Goal: Task Accomplishment & Management: Manage account settings

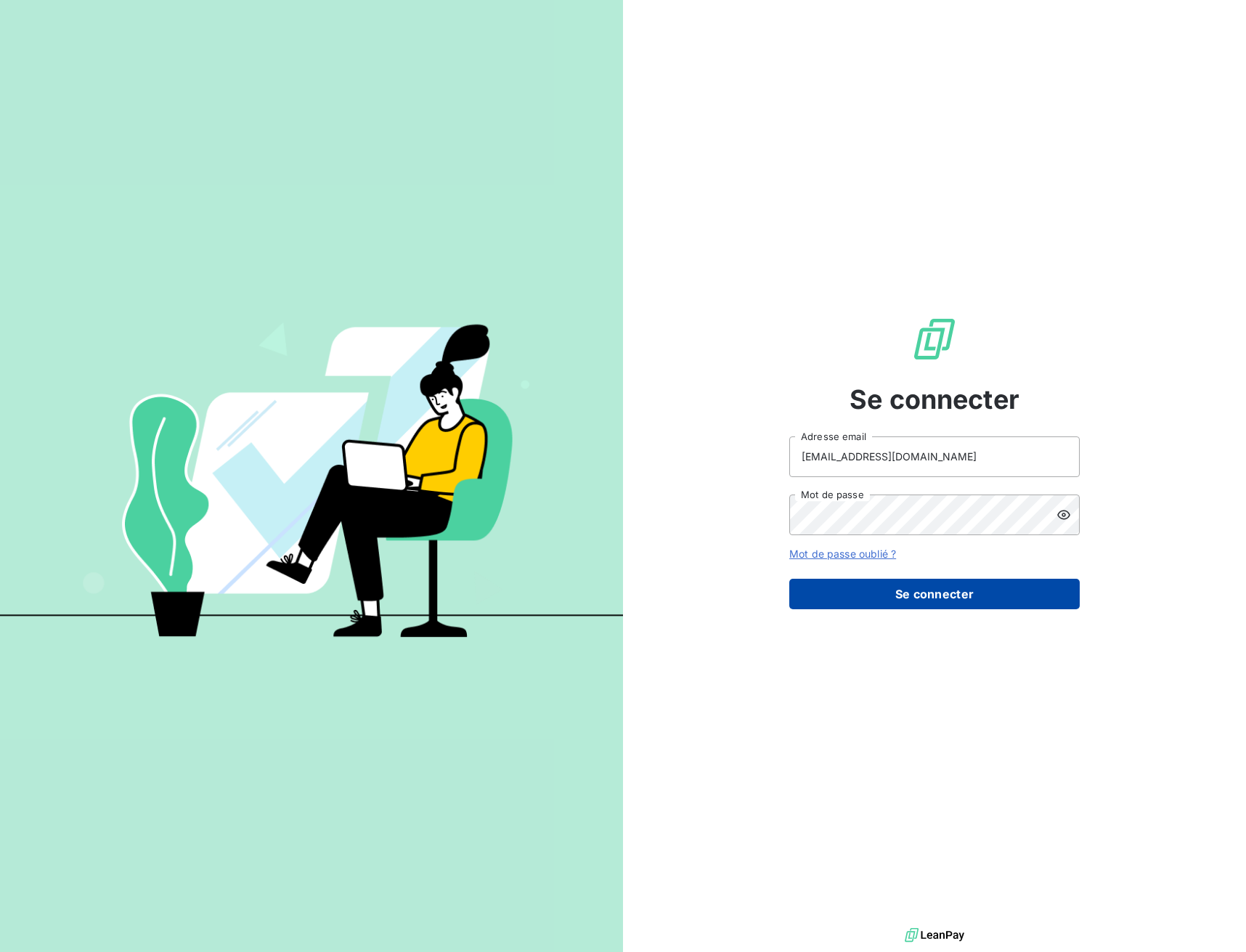
click at [925, 600] on button "Se connecter" at bounding box center [934, 594] width 290 height 30
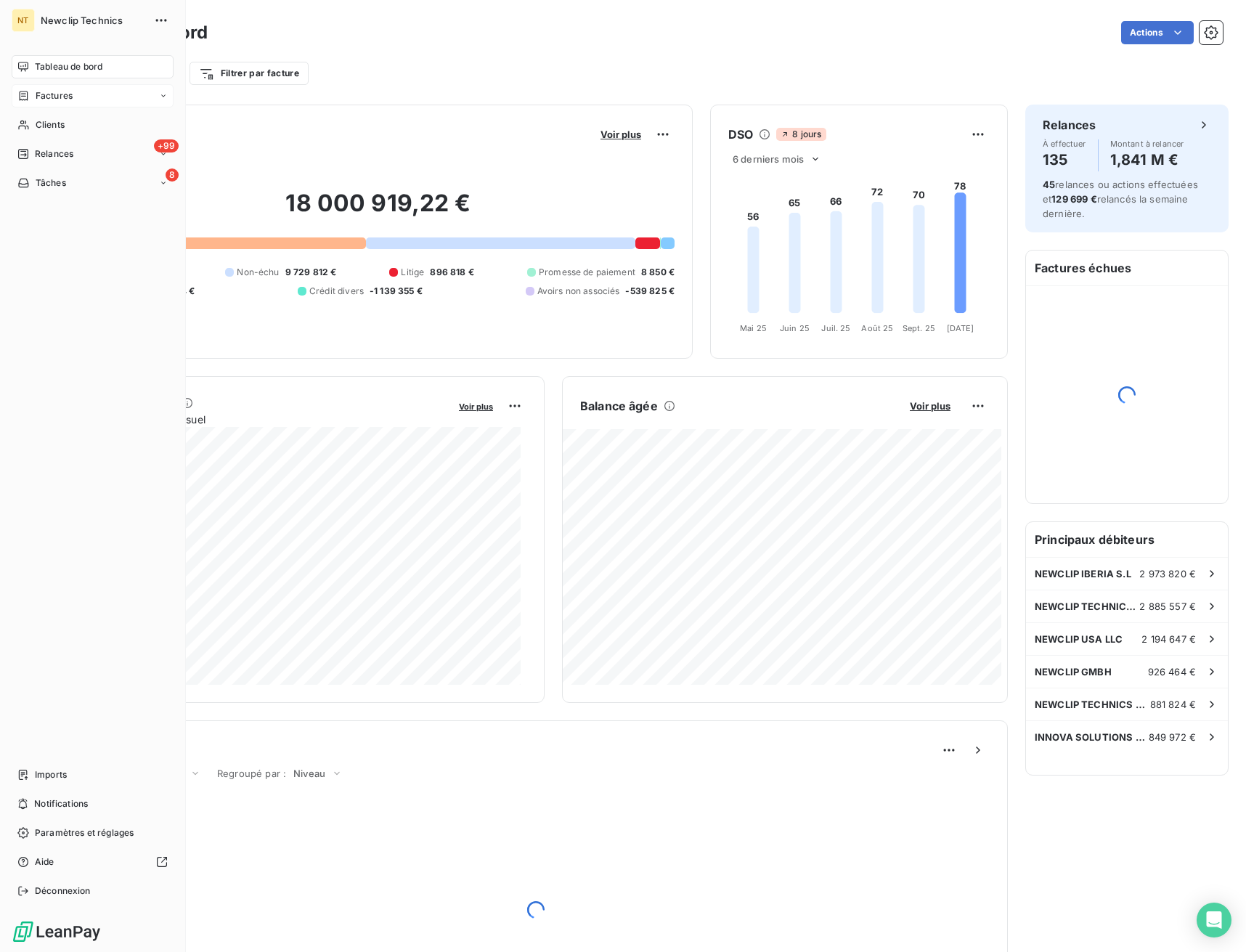
click at [33, 103] on div "Factures" at bounding box center [92, 96] width 162 height 24
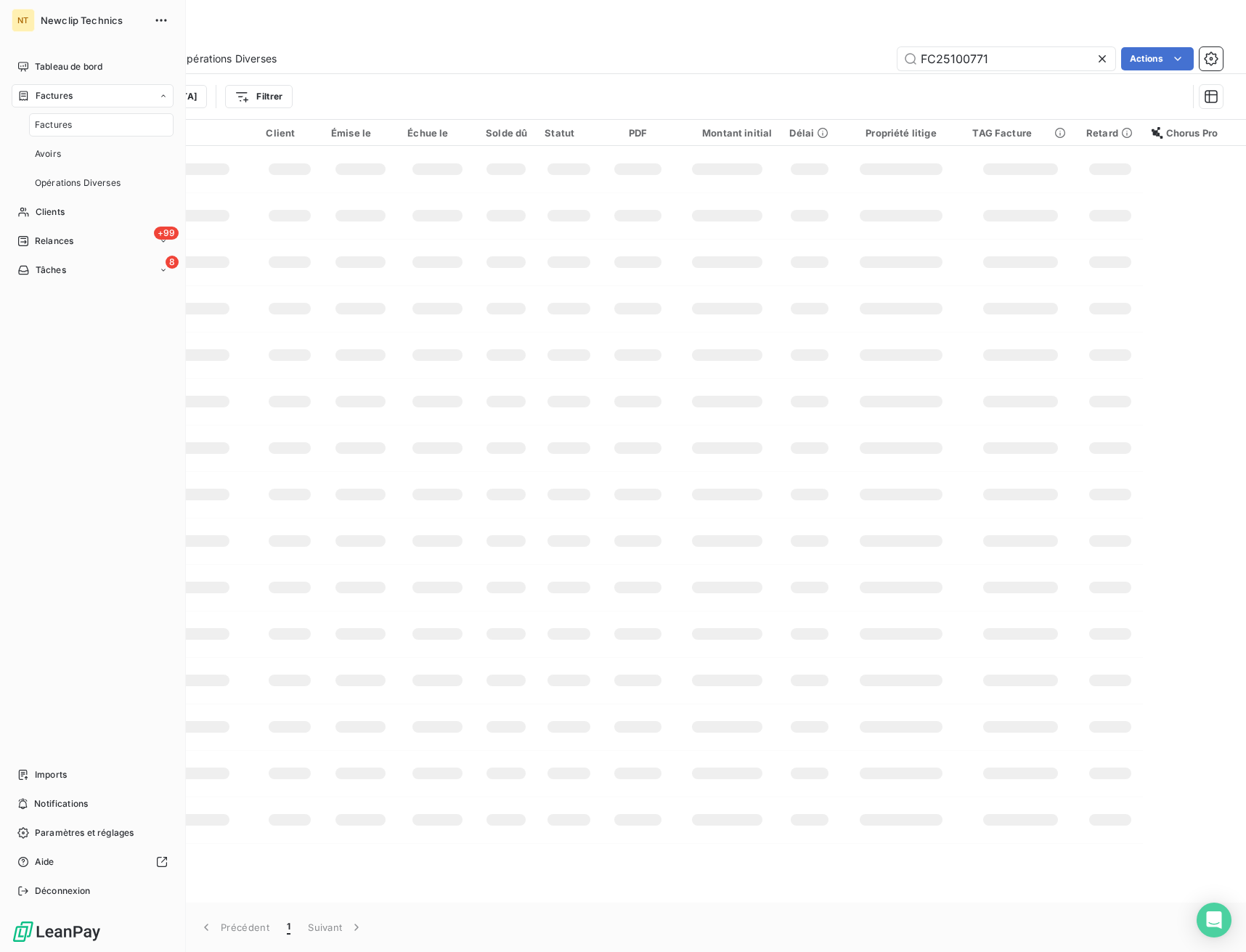
click at [68, 116] on div "Factures" at bounding box center [101, 124] width 145 height 24
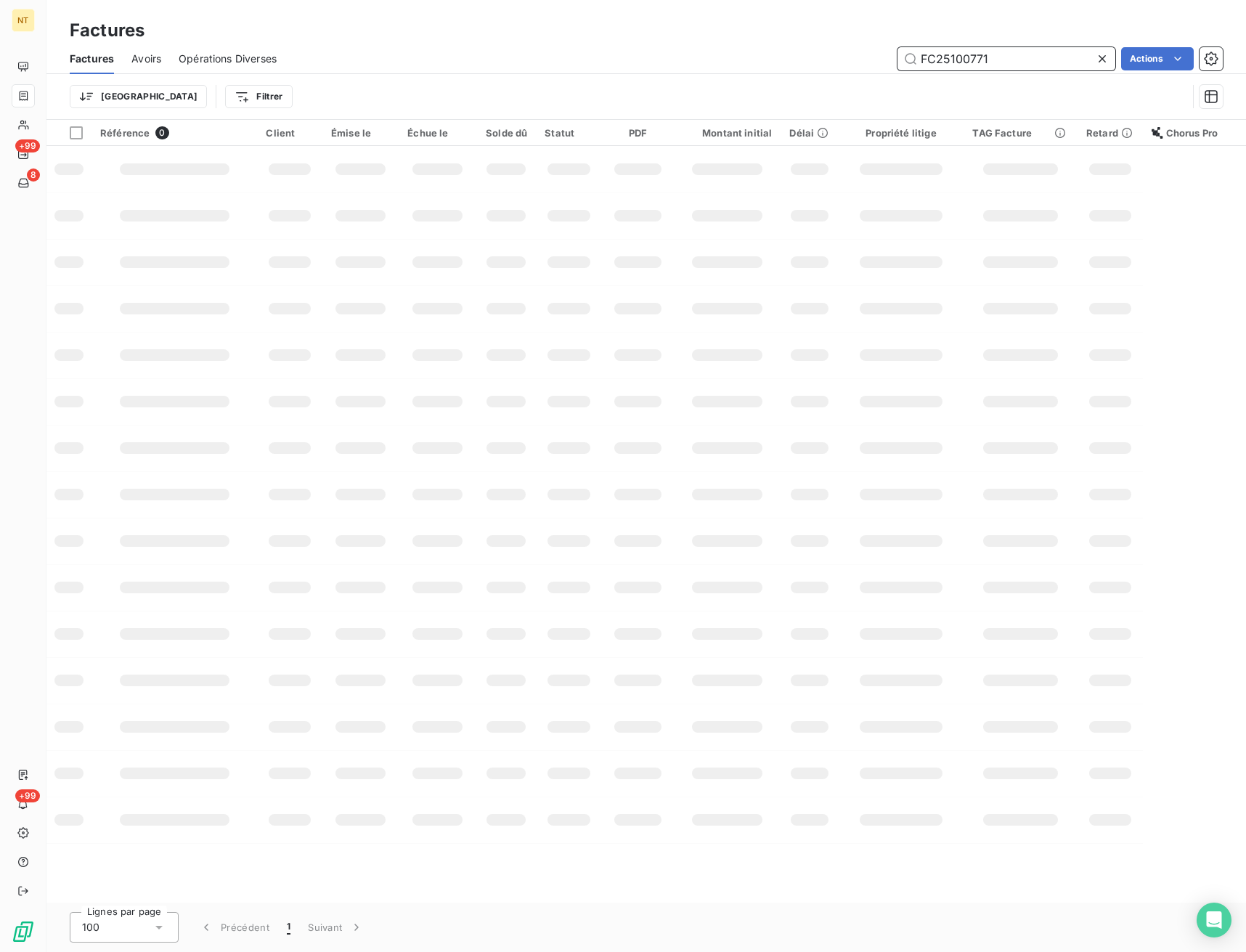
click at [963, 61] on input "FC25100771" at bounding box center [1006, 58] width 218 height 24
click at [963, 61] on input "FC25100771" at bounding box center [1006, 58] width 218 height 24
paste input "1154"
type input "FC25101154"
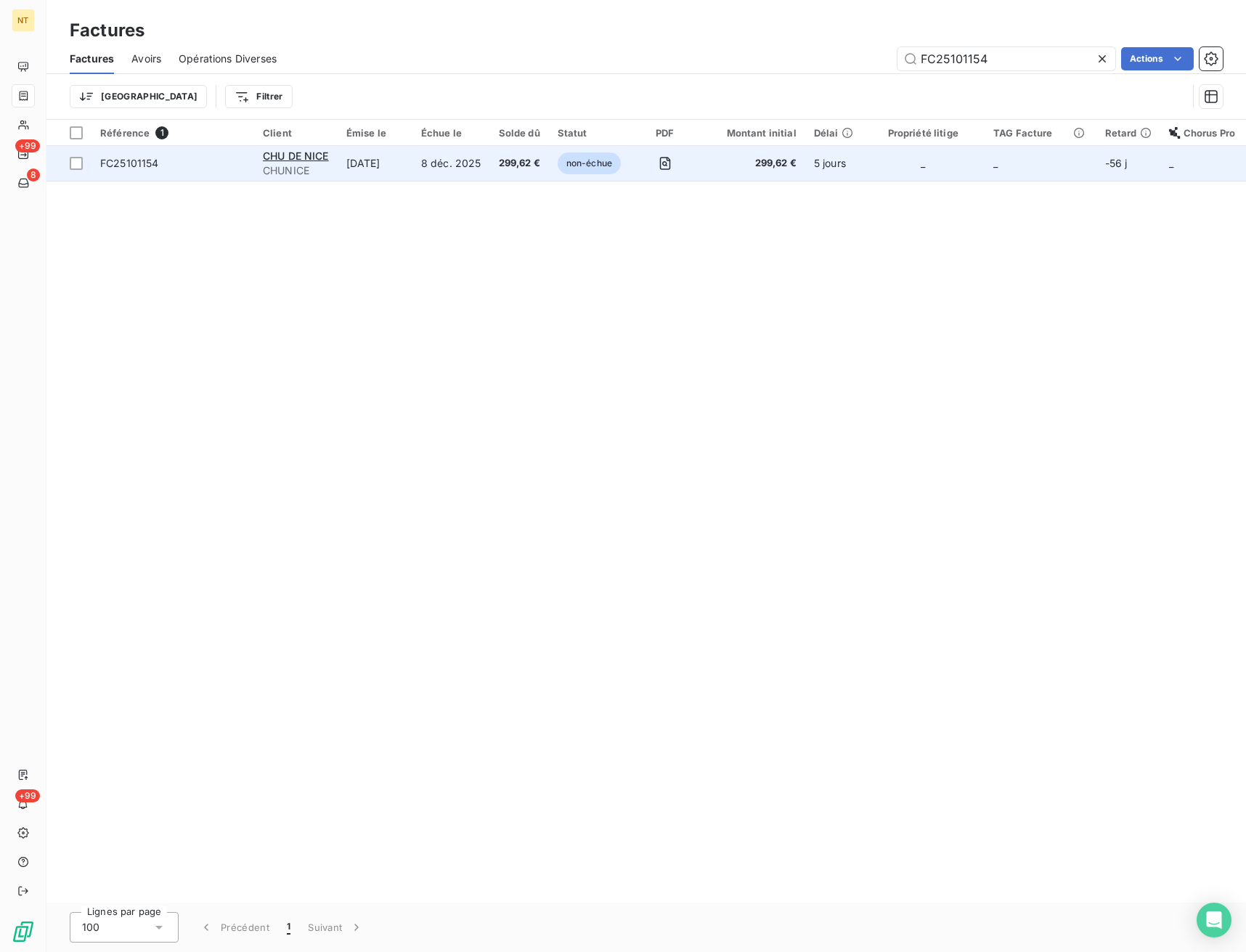
click at [126, 168] on span "FC25101154" at bounding box center [130, 163] width 59 height 12
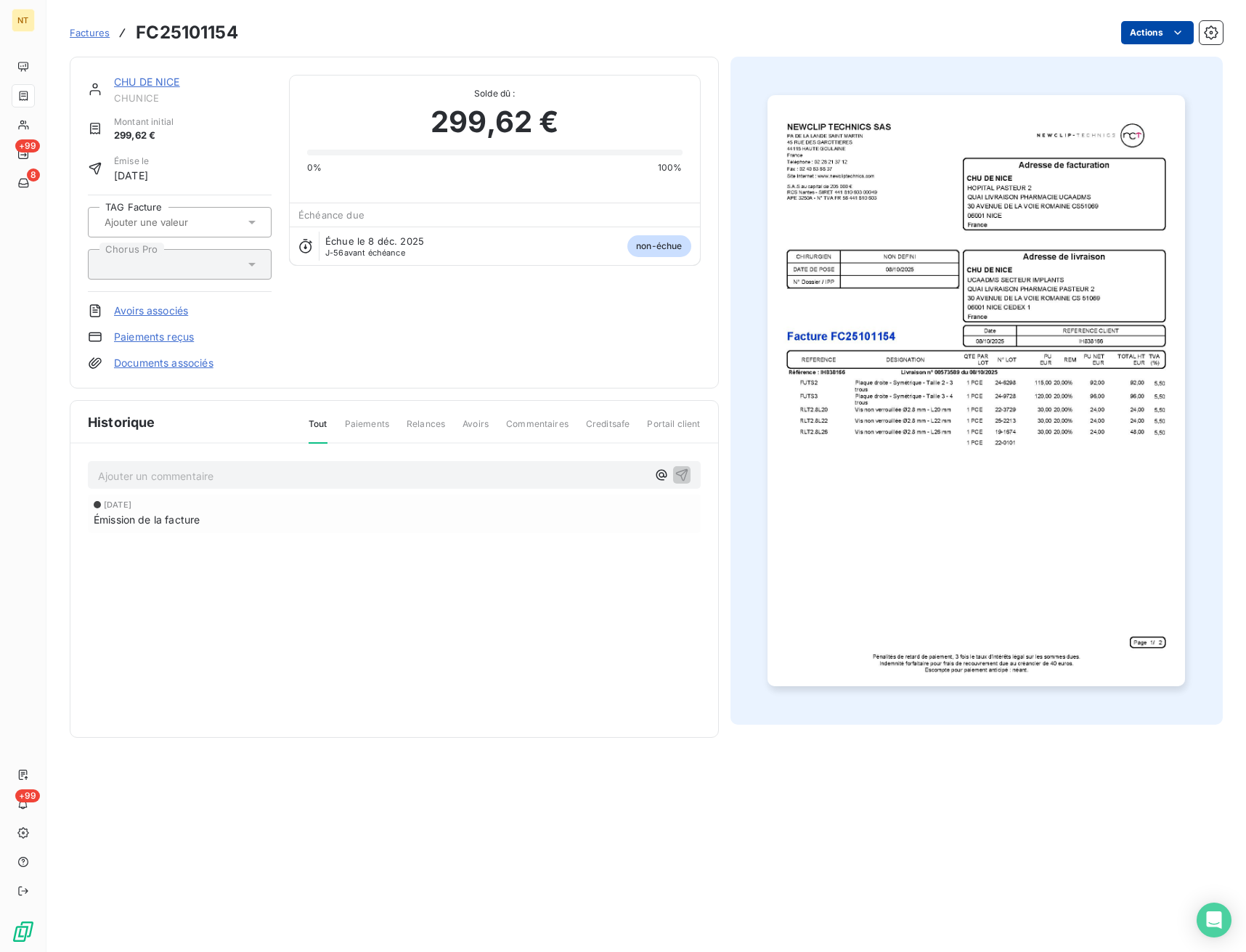
click at [1145, 38] on html "NT +99 8 +99 Factures FC25101154 Actions CHU DE NICE CHUNICE Montant initial 29…" at bounding box center [623, 476] width 1246 height 952
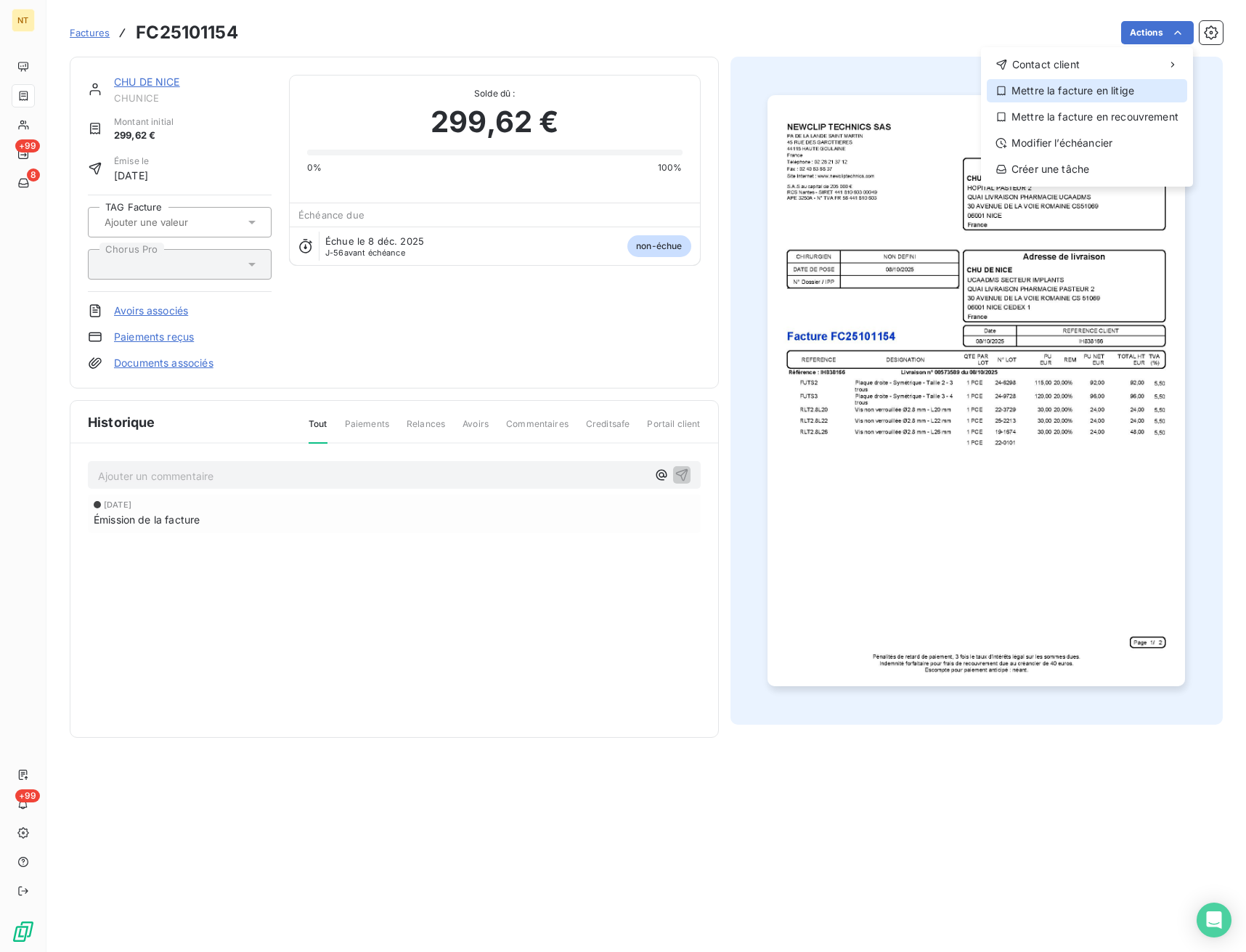
click at [1061, 91] on div "Mettre la facture en litige" at bounding box center [1087, 90] width 200 height 24
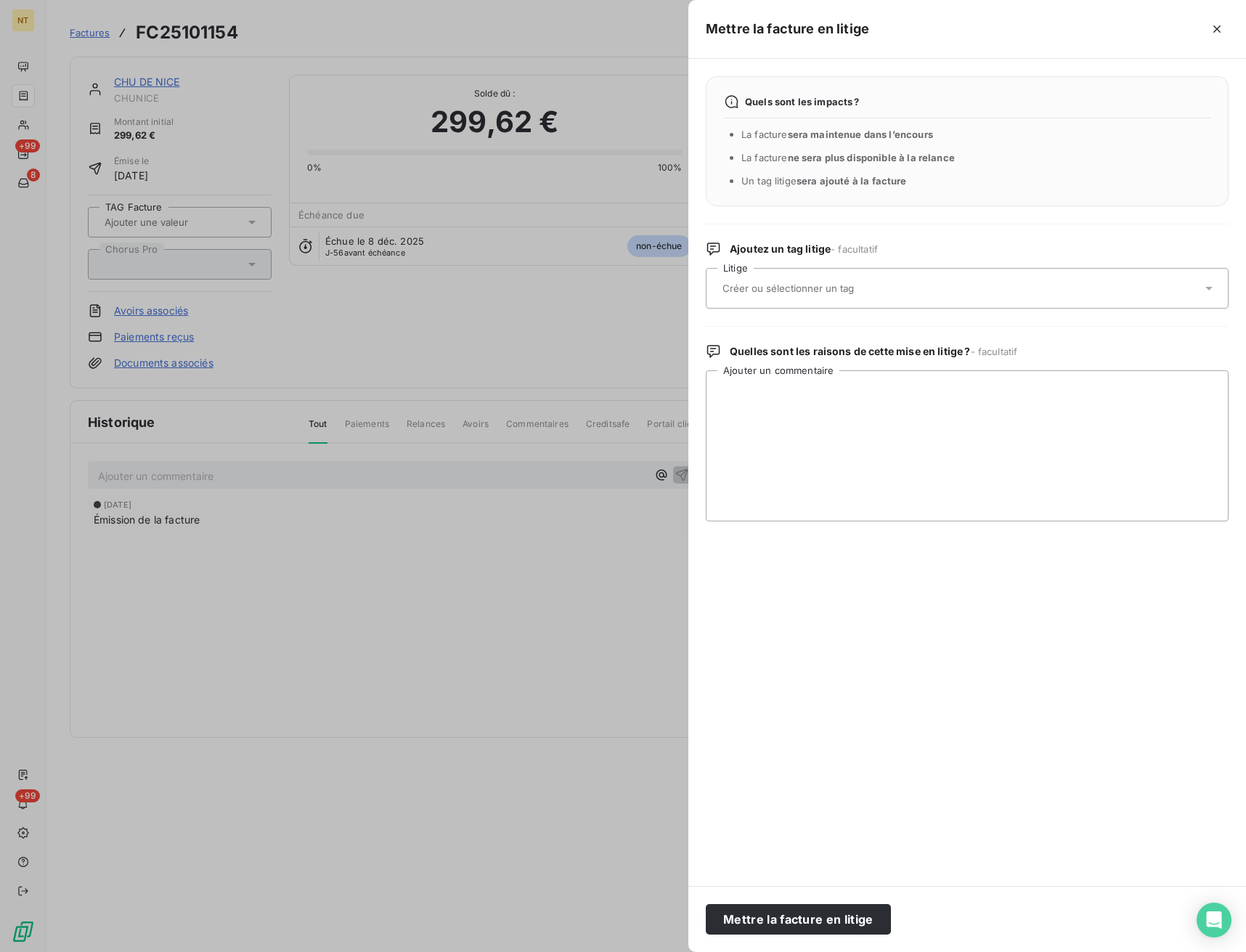
click at [875, 272] on div at bounding box center [966, 288] width 523 height 41
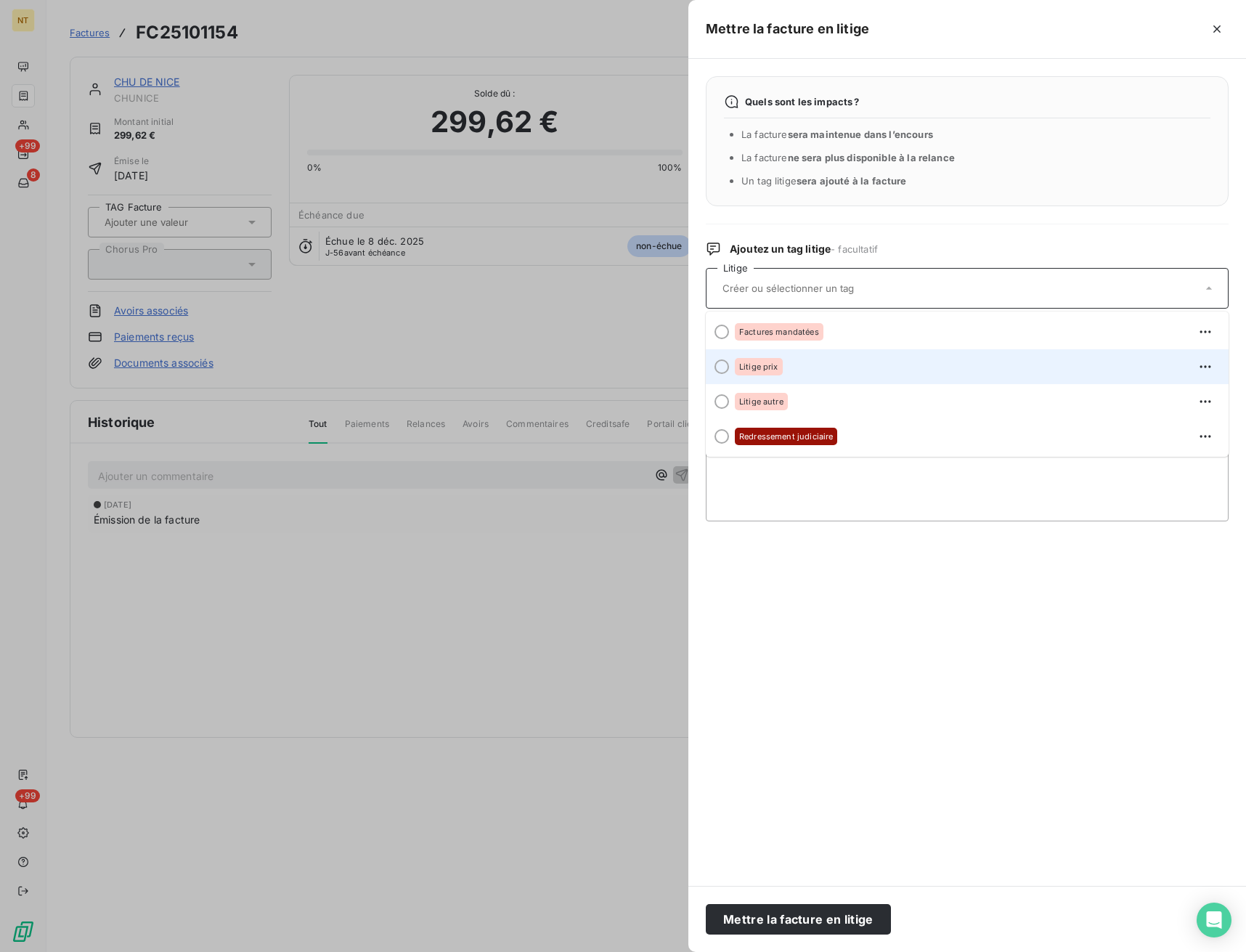
click at [797, 372] on div "Litige prix" at bounding box center [976, 366] width 482 height 24
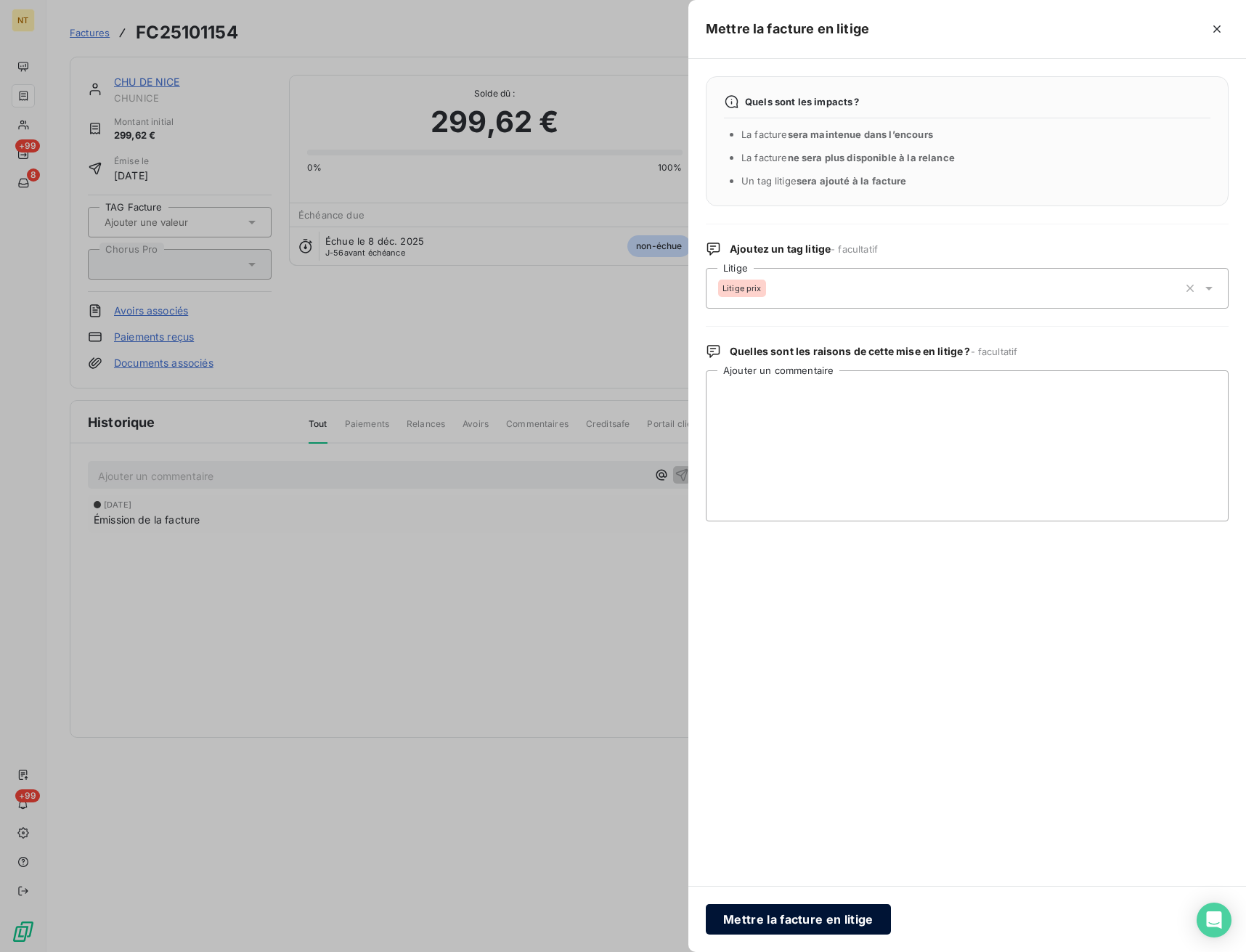
click at [782, 917] on button "Mettre la facture en litige" at bounding box center [798, 919] width 185 height 30
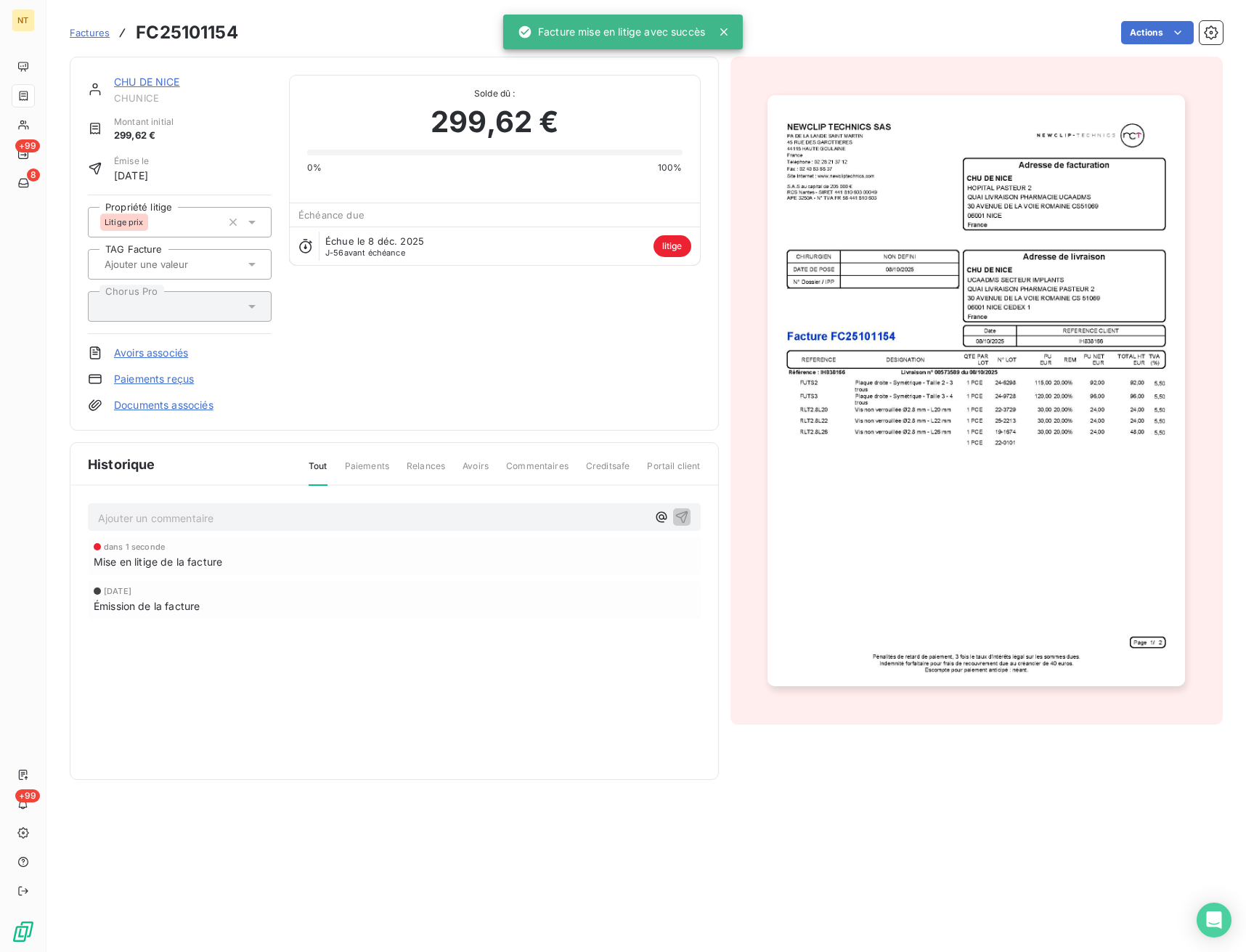
click at [186, 528] on div "Ajouter un commentaire ﻿" at bounding box center [394, 517] width 613 height 28
click at [261, 518] on p "Ajouter un commentaire ﻿" at bounding box center [372, 518] width 549 height 18
click at [232, 521] on p "AVOIR TOTAL N°" at bounding box center [372, 517] width 549 height 17
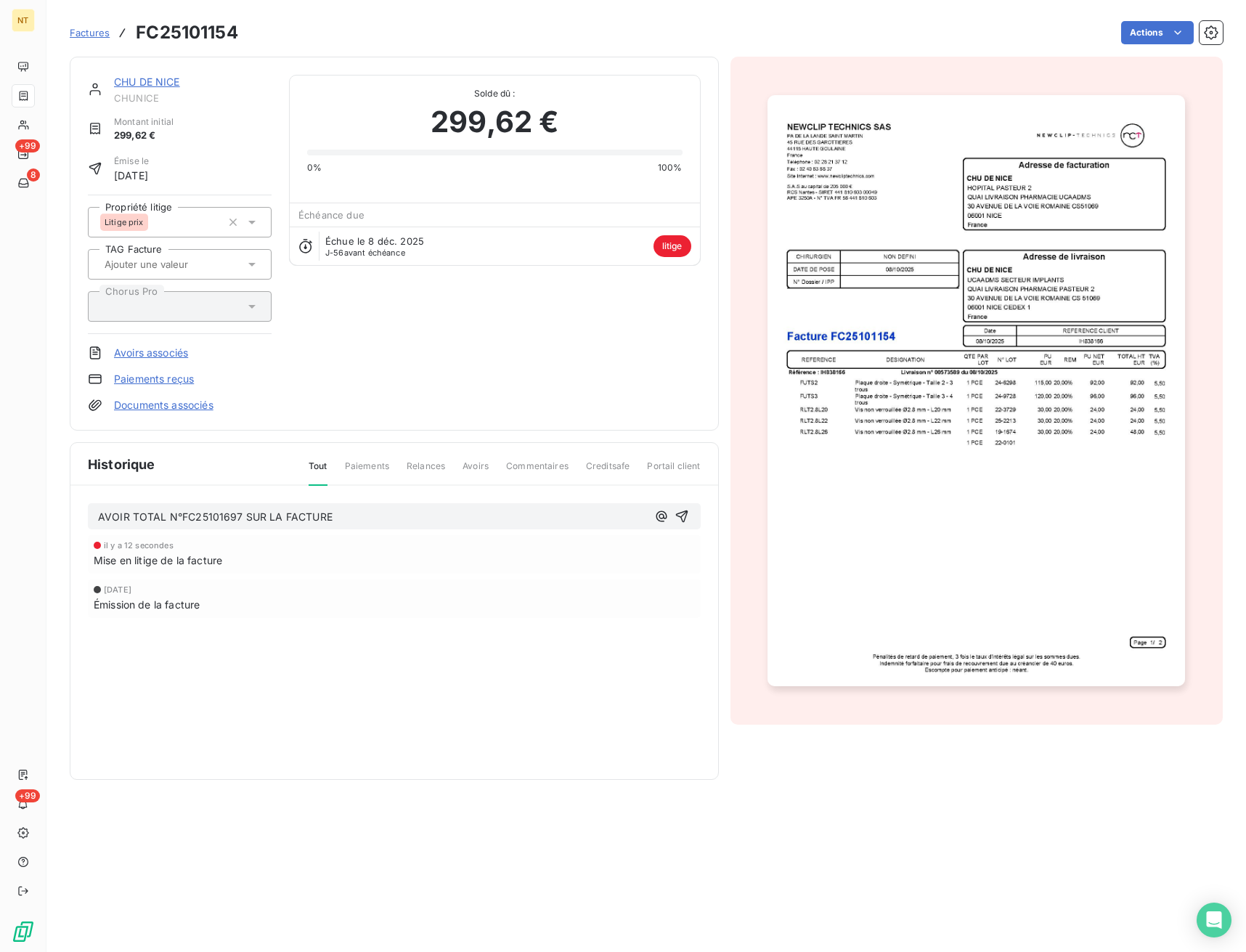
click at [216, 33] on h3 "FC25101154" at bounding box center [187, 33] width 102 height 26
copy h3 "FC25101154"
click at [363, 520] on p "AVOIR TOTAL N°FC25101697 SUR LA FACTURE" at bounding box center [372, 517] width 549 height 17
click at [521, 518] on p "AVOIR TOTAL N°FC25101697 SUR LA FACTURE FC25101154 DE LA COMMANDE" at bounding box center [372, 517] width 549 height 17
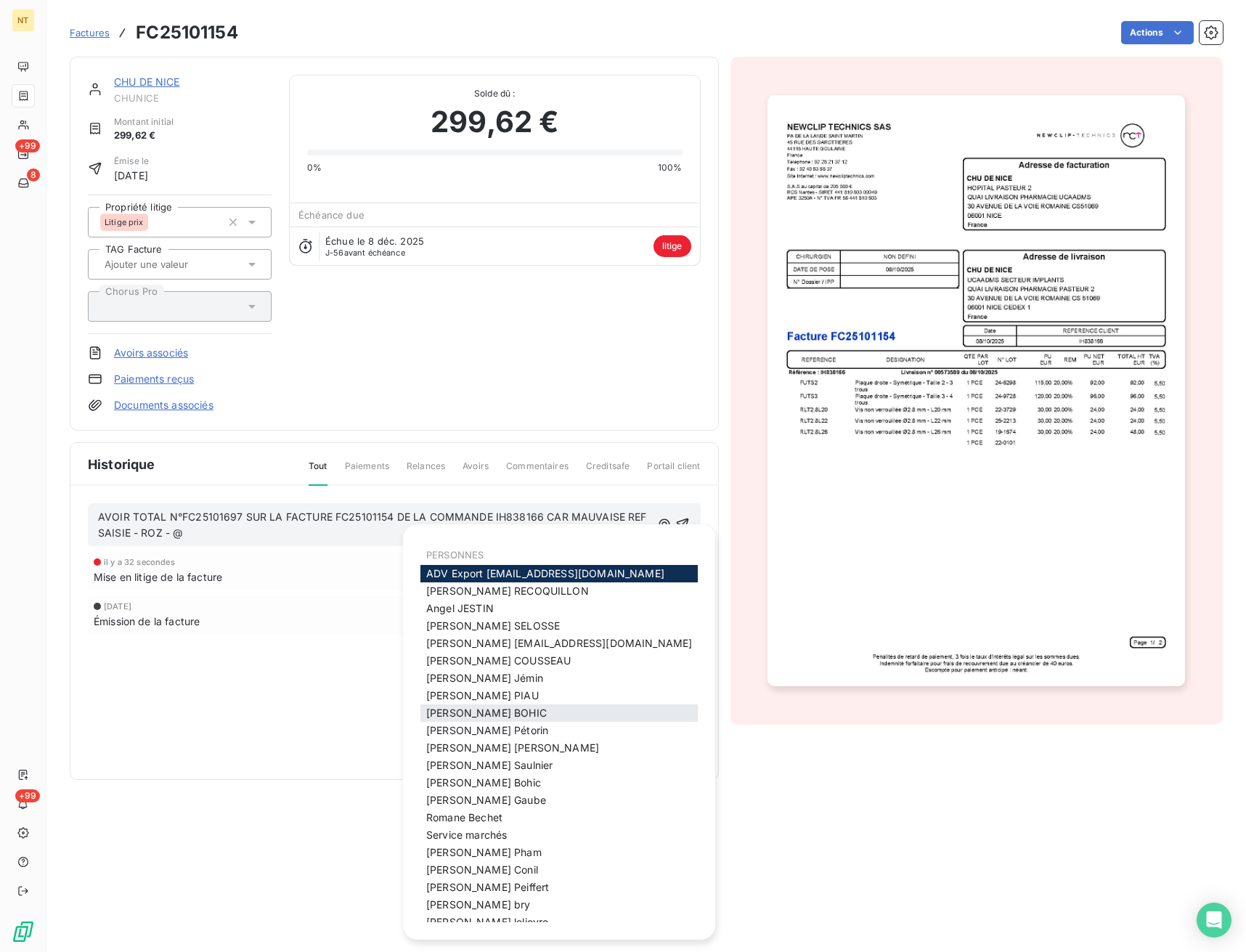
click at [486, 722] on div "[PERSON_NAME]" at bounding box center [559, 713] width 278 height 17
click at [476, 719] on span "[PERSON_NAME]" at bounding box center [486, 712] width 121 height 12
click at [476, 743] on div "Historique Tout Paiements Relances Avoirs Commentaires Creditsafe Portail clien…" at bounding box center [394, 611] width 648 height 336
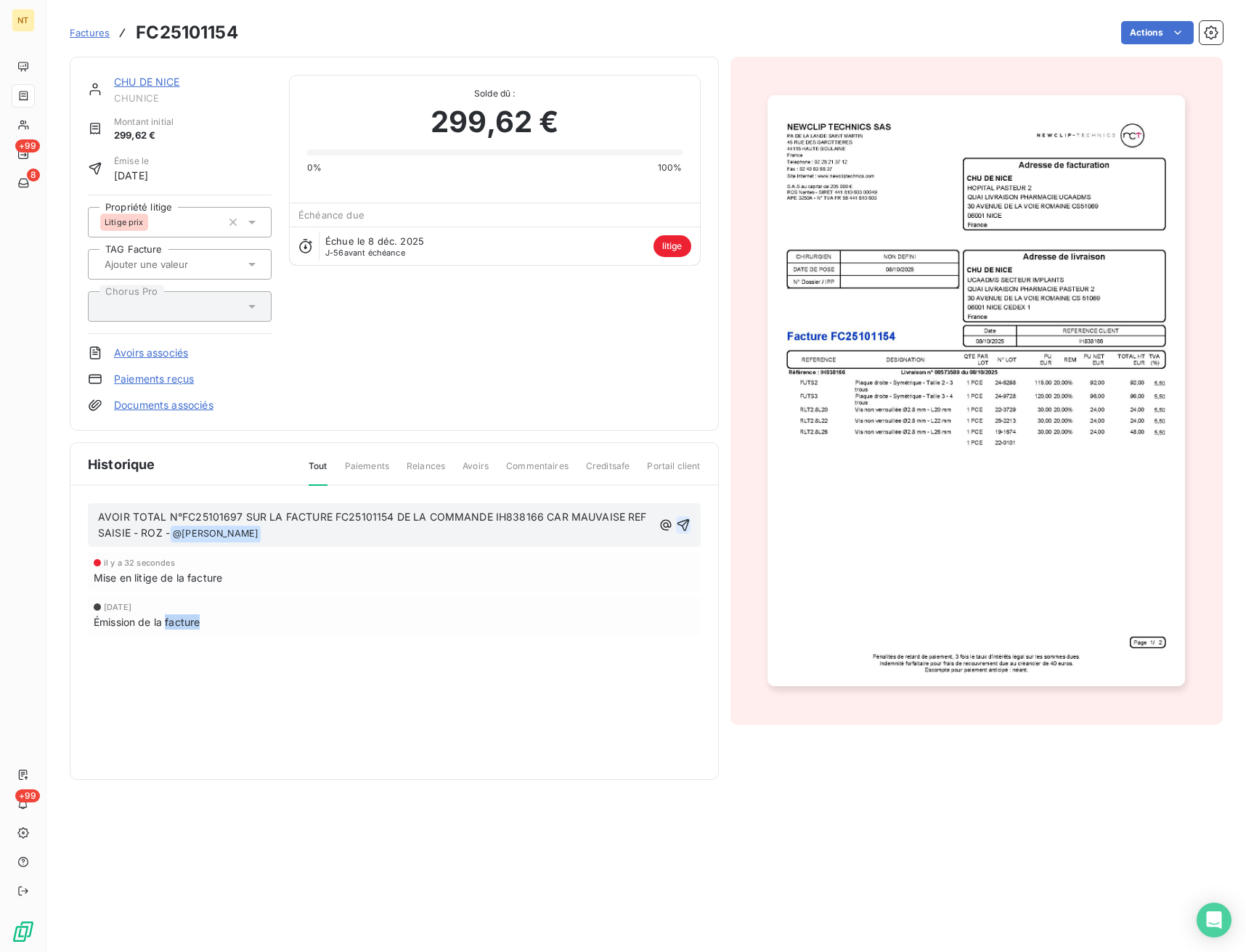
click at [685, 526] on icon "button" at bounding box center [683, 525] width 14 height 14
